Goal: Task Accomplishment & Management: Use online tool/utility

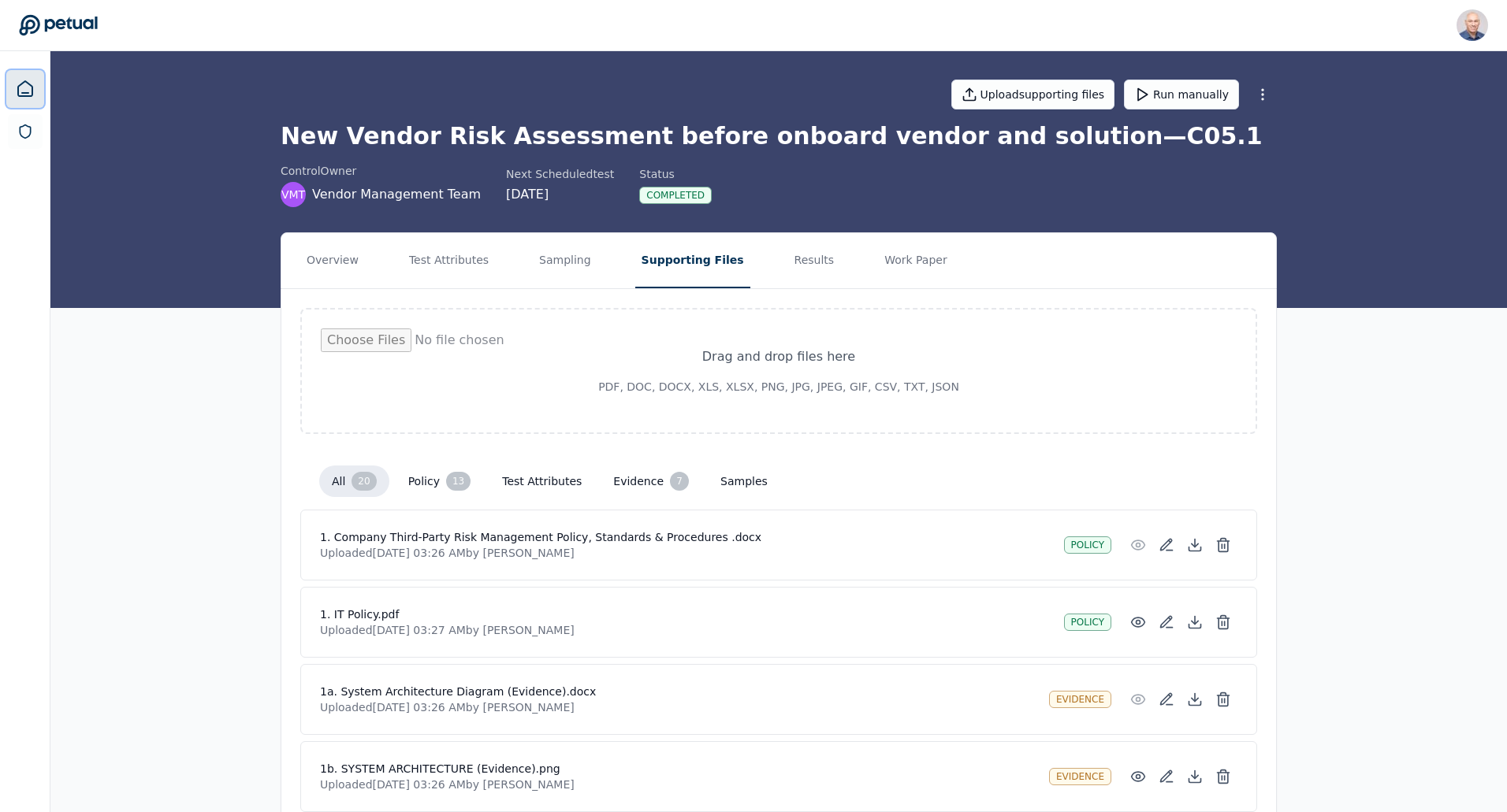
click at [22, 86] on icon at bounding box center [25, 89] width 19 height 19
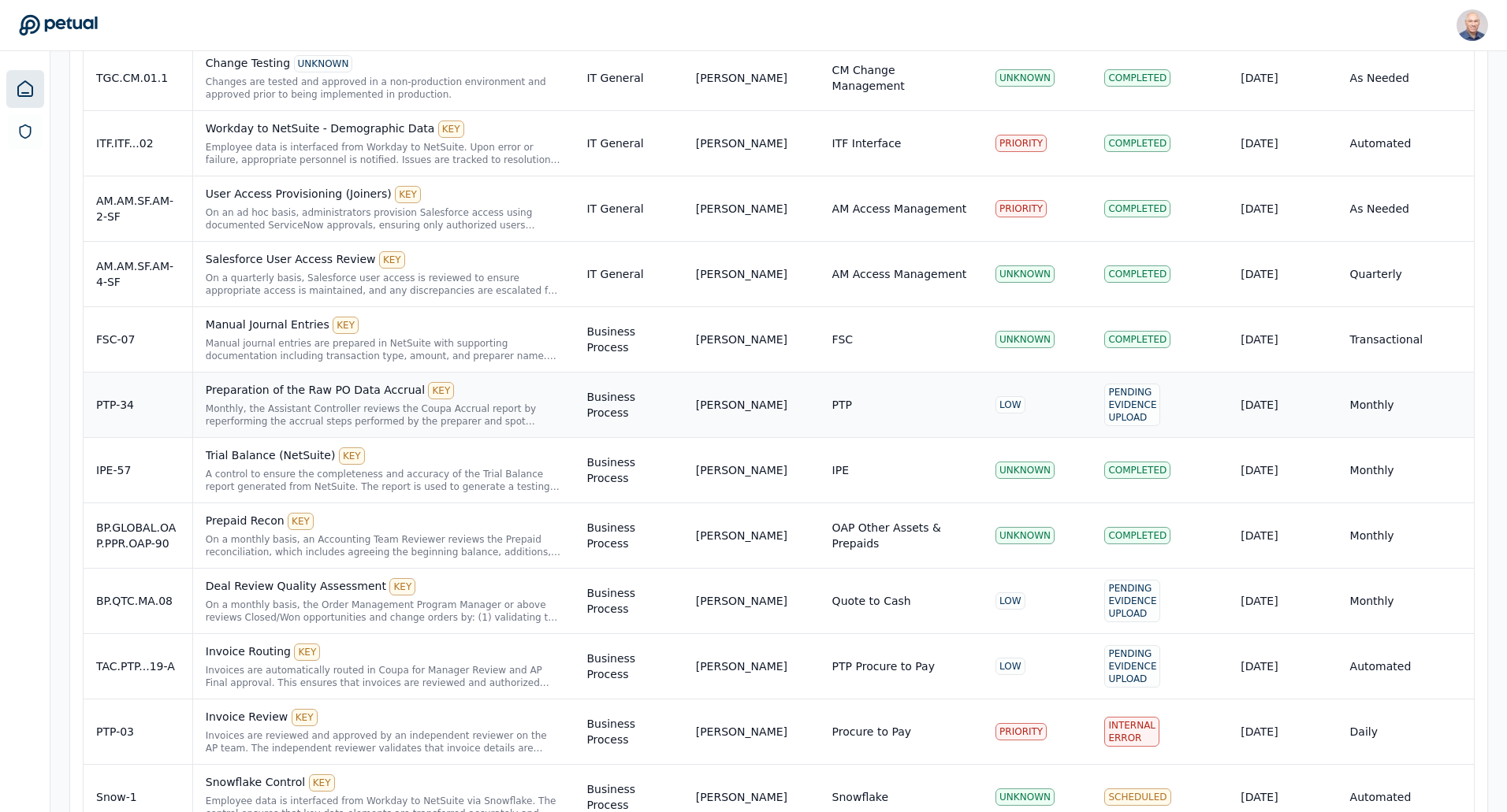
scroll to position [551, 0]
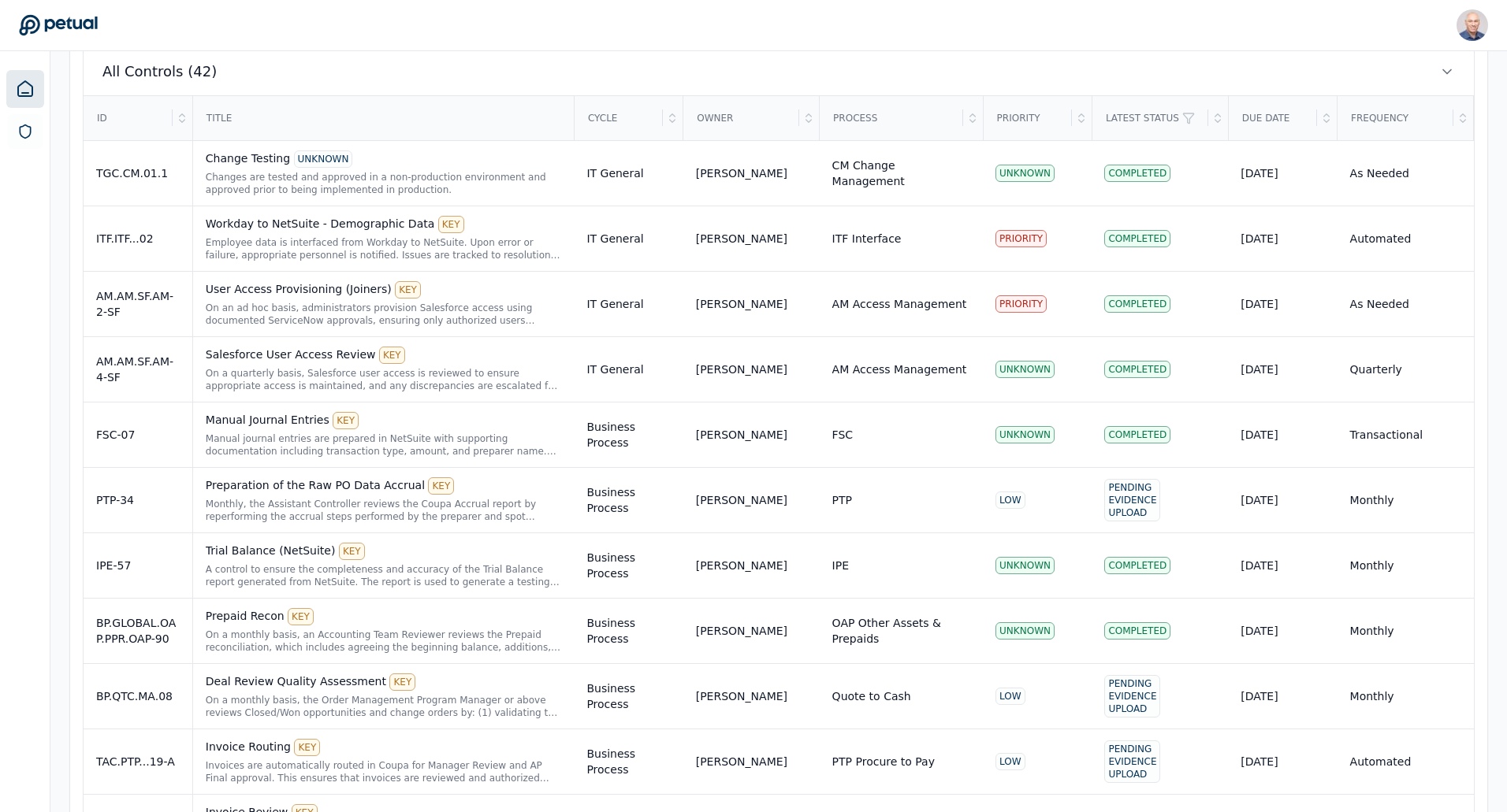
click at [1267, 120] on div "Due Date" at bounding box center [1273, 118] width 88 height 43
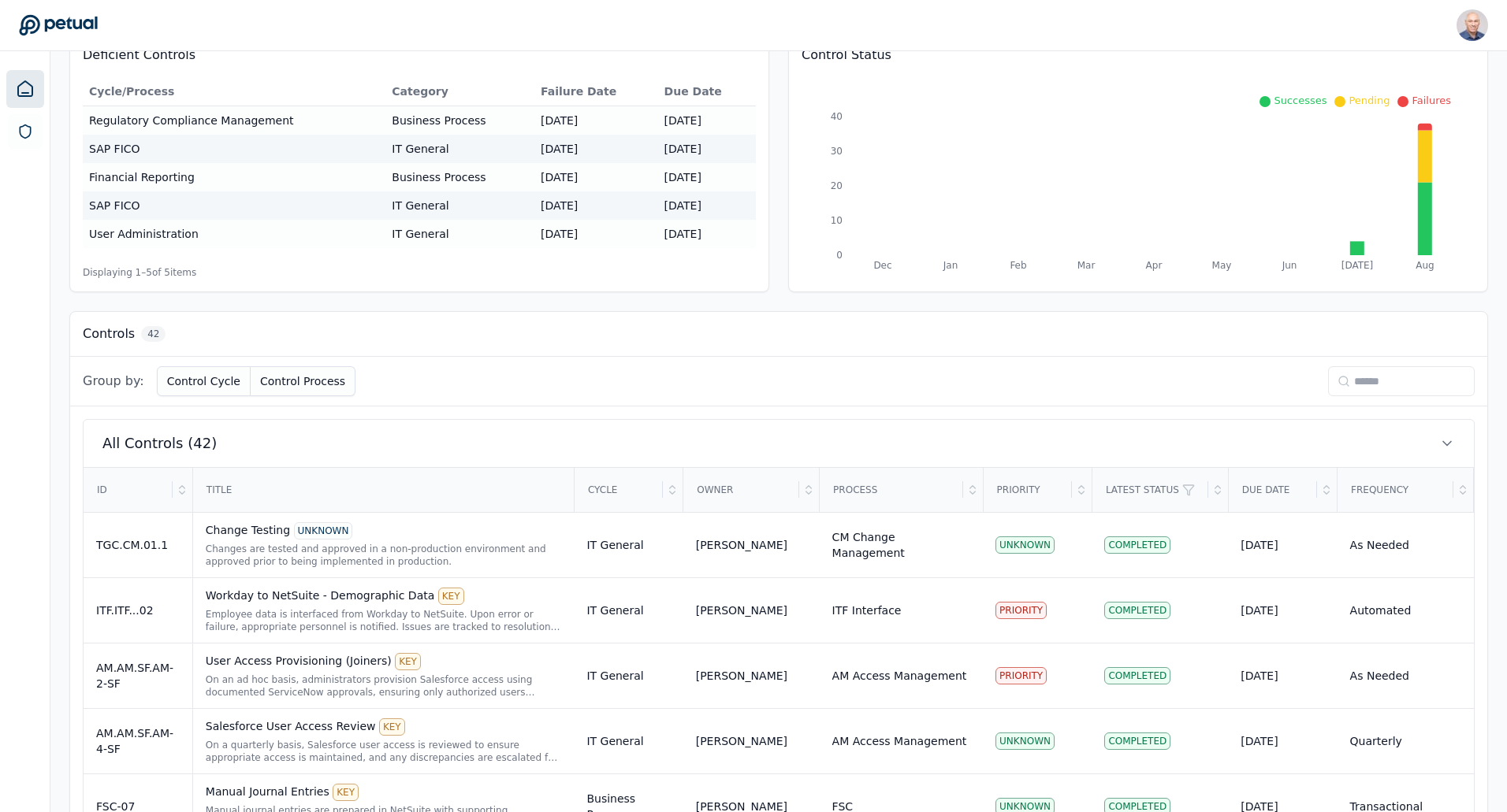
scroll to position [0, 0]
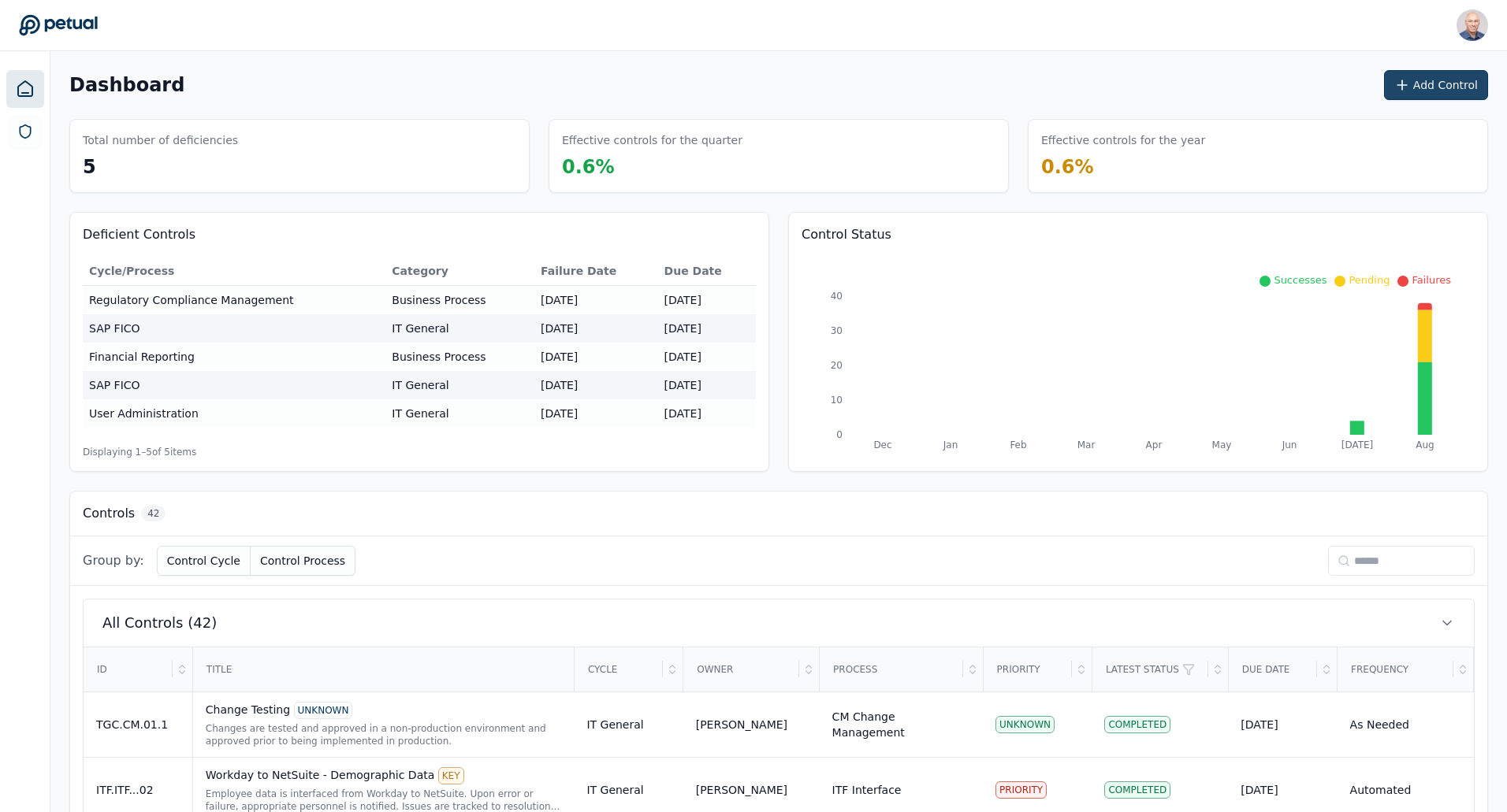
click at [1434, 86] on button "Add Control" at bounding box center [1435, 85] width 104 height 30
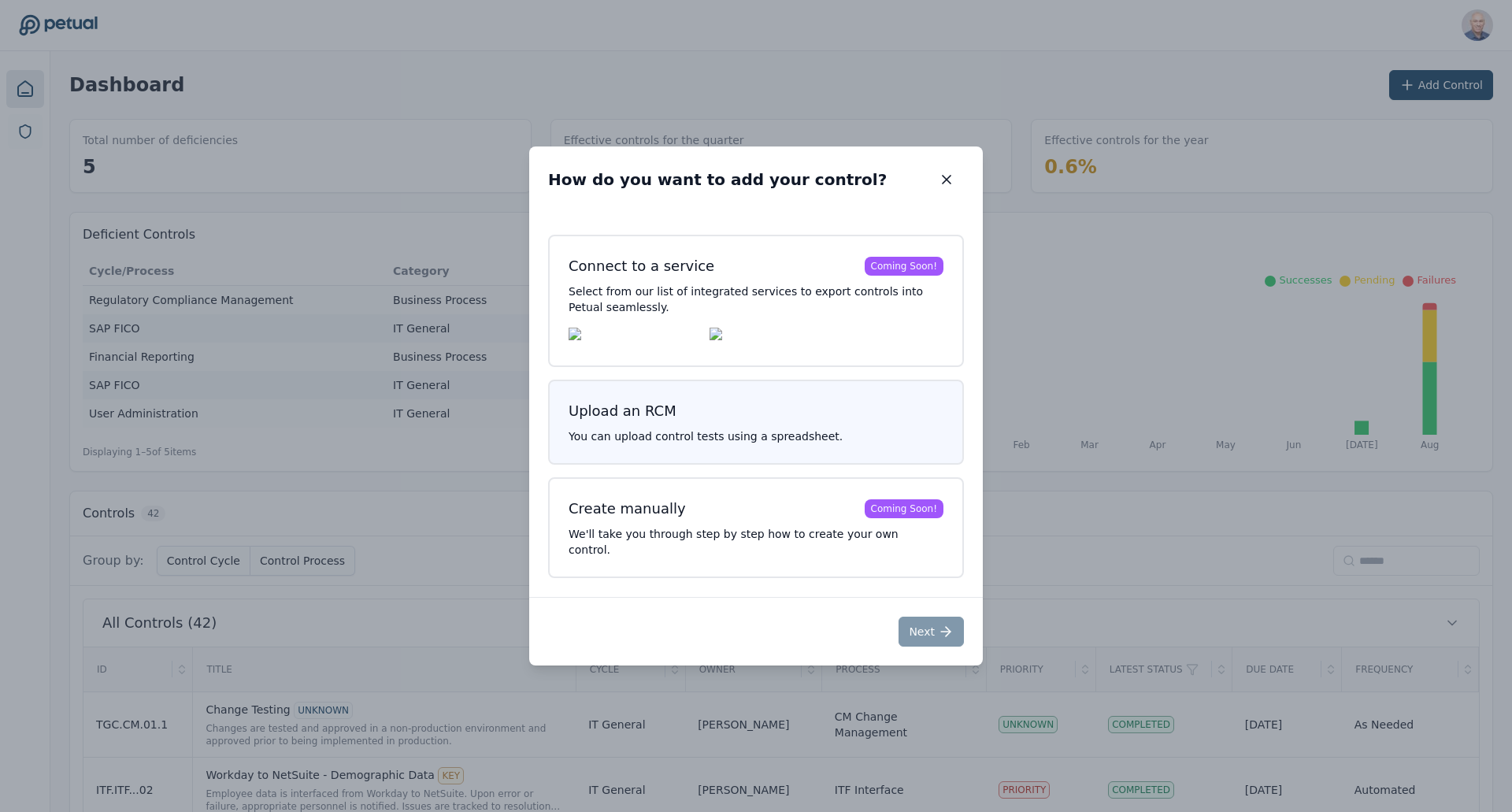
click at [726, 422] on h3 "Upload an RCM" at bounding box center [756, 411] width 375 height 22
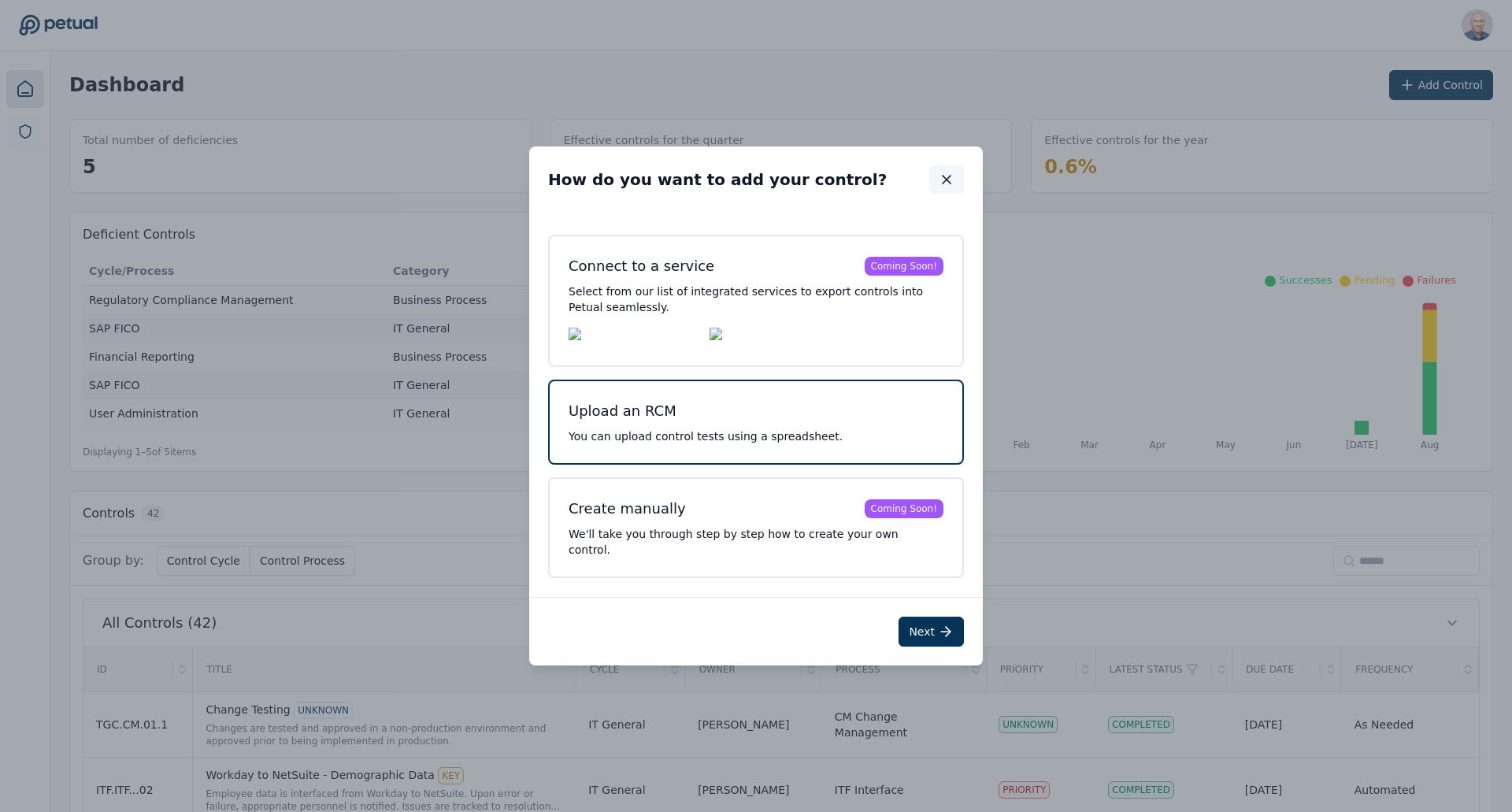
click at [947, 183] on icon "button" at bounding box center [947, 179] width 15 height 15
